Goal: Navigation & Orientation: Go to known website

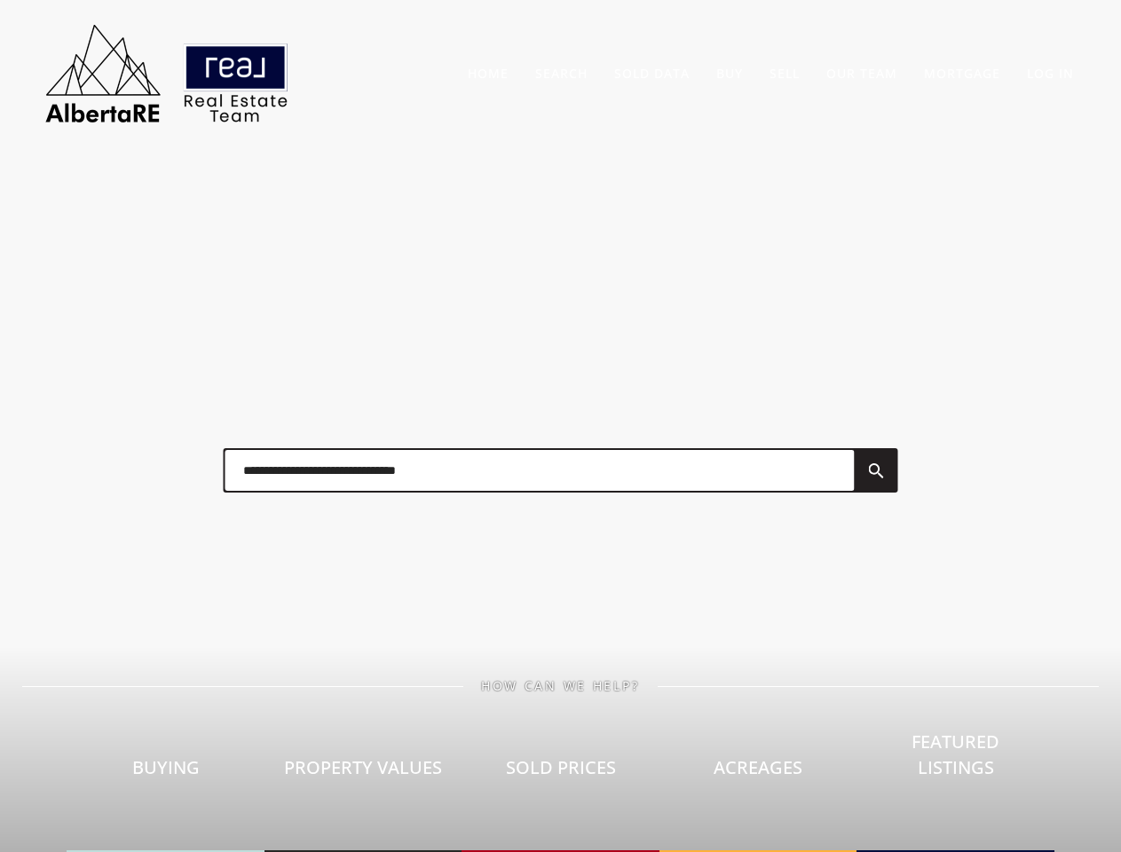
click at [560, 426] on div at bounding box center [561, 470] width 710 height 89
click at [561, 73] on link "Search" at bounding box center [561, 73] width 52 height 17
click at [730, 73] on link "Buy" at bounding box center [729, 73] width 27 height 17
click at [785, 73] on link "Sell" at bounding box center [784, 73] width 30 height 17
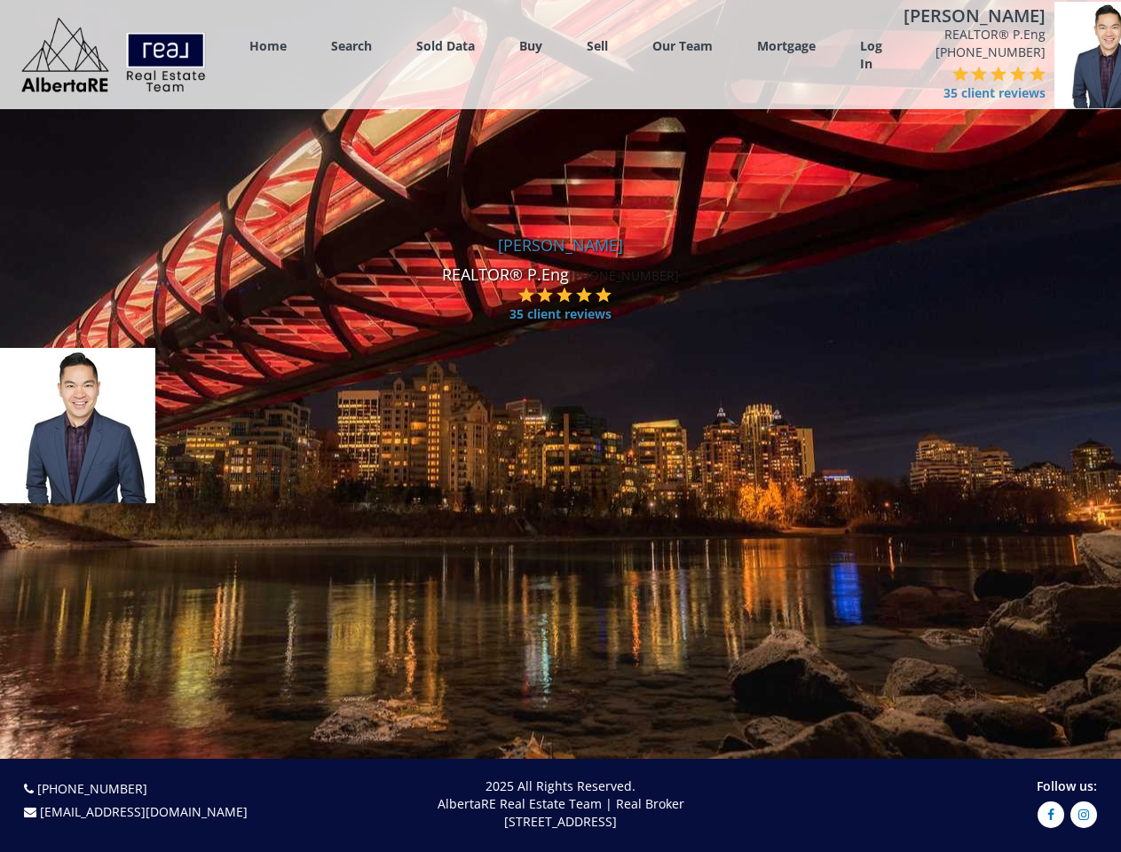
click at [351, 45] on link "Search" at bounding box center [351, 45] width 41 height 17
click at [531, 45] on link "Buy" at bounding box center [530, 45] width 23 height 17
click at [597, 45] on link "Sell" at bounding box center [597, 45] width 21 height 17
click at [682, 45] on link "Our Team" at bounding box center [682, 45] width 60 height 17
click at [871, 55] on link "Log In" at bounding box center [871, 54] width 22 height 35
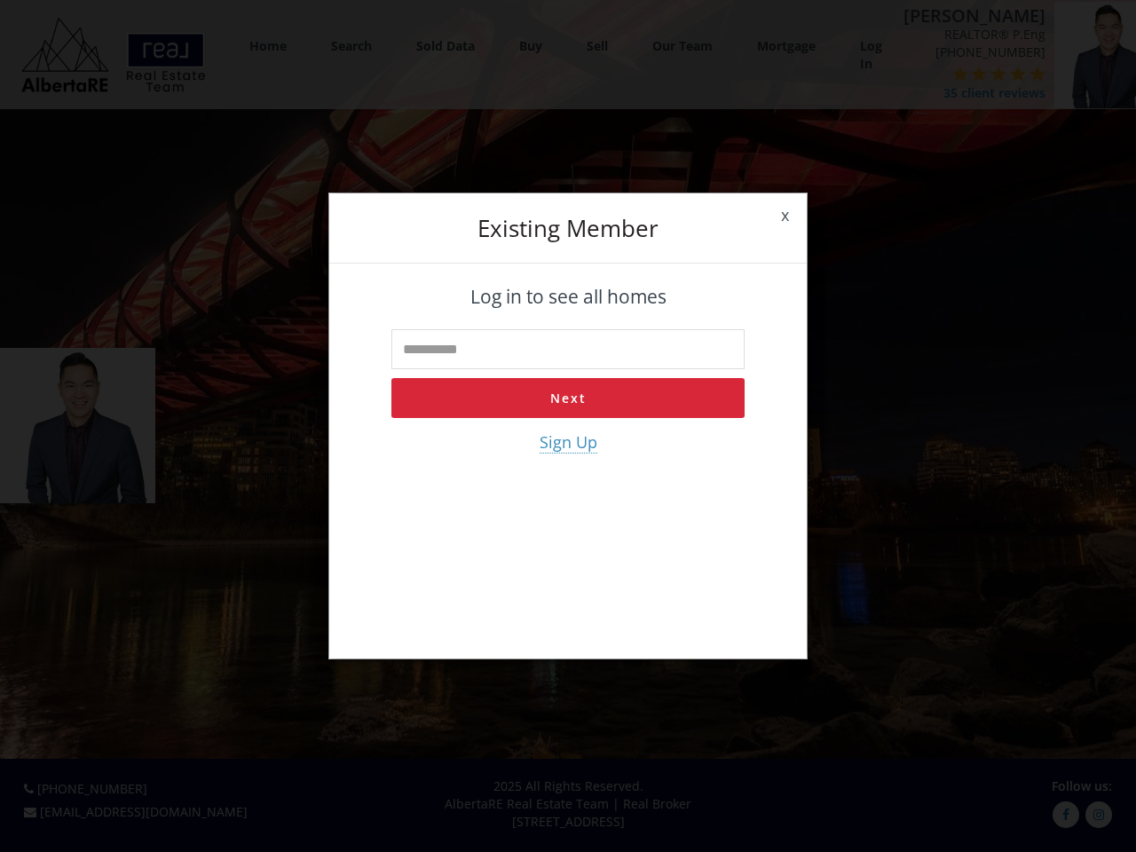
click at [920, 74] on div "x Existing member Log in to see all homes Next Sign Up" at bounding box center [568, 426] width 1136 height 852
click at [939, 74] on div "x Existing member Log in to see all homes Next Sign Up" at bounding box center [568, 426] width 1136 height 852
click at [958, 74] on div "x Existing member Log in to see all homes Next Sign Up" at bounding box center [568, 426] width 1136 height 852
click at [978, 74] on div "x Existing member Log in to see all homes Next Sign Up" at bounding box center [568, 426] width 1136 height 852
